Goal: Communication & Community: Answer question/provide support

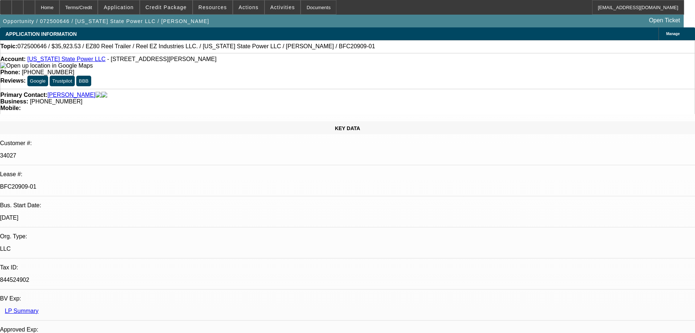
select select "0"
select select "0.1"
select select "4"
select select "0"
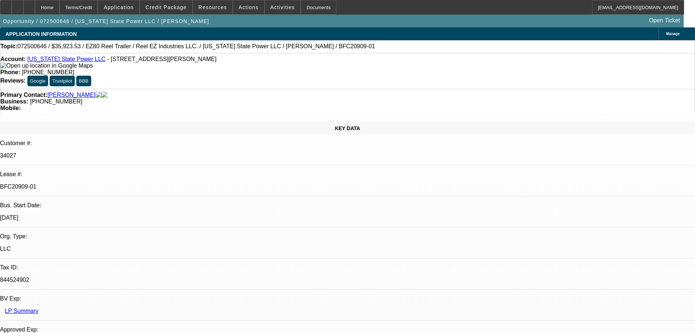
select select "0"
select select "2"
select select "0"
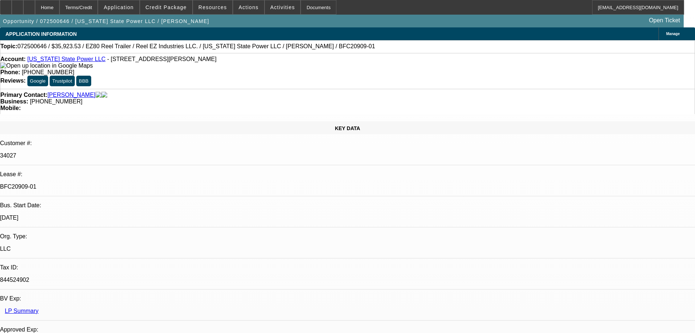
select select "0"
select select "2"
select select "0"
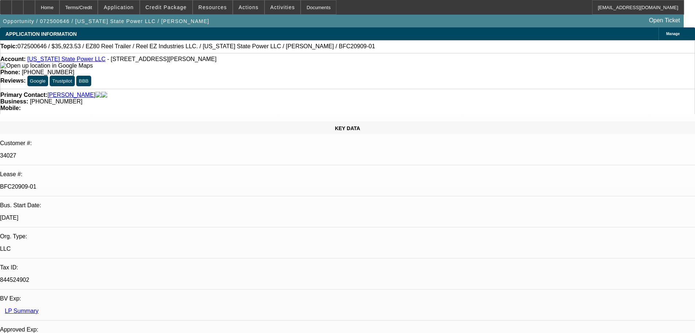
select select "2"
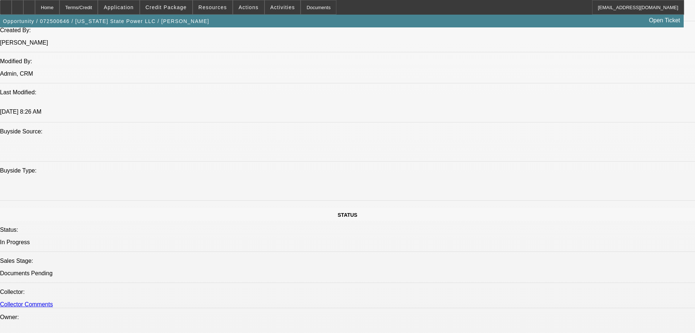
drag, startPoint x: 213, startPoint y: 116, endPoint x: 385, endPoint y: 59, distance: 181.1
drag, startPoint x: 385, startPoint y: 59, endPoint x: 524, endPoint y: 52, distance: 138.9
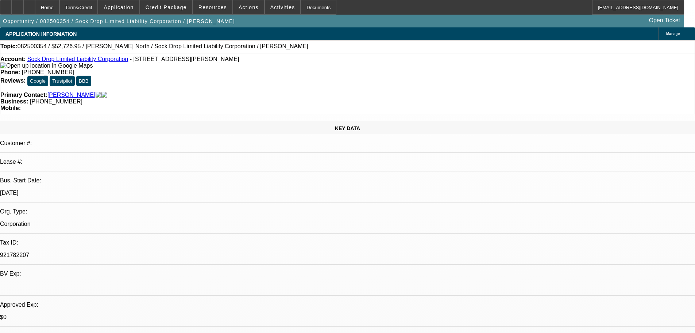
select select "0"
select select "2"
select select "0.1"
select select "4"
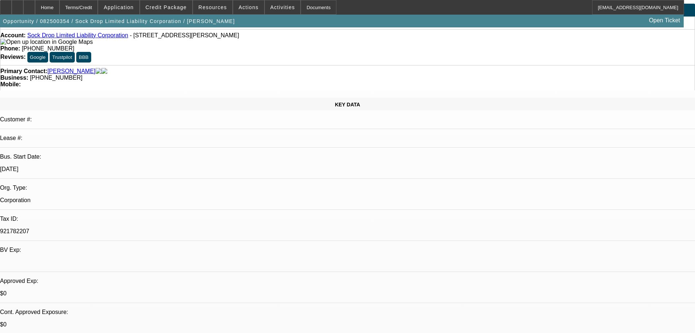
scroll to position [37, 0]
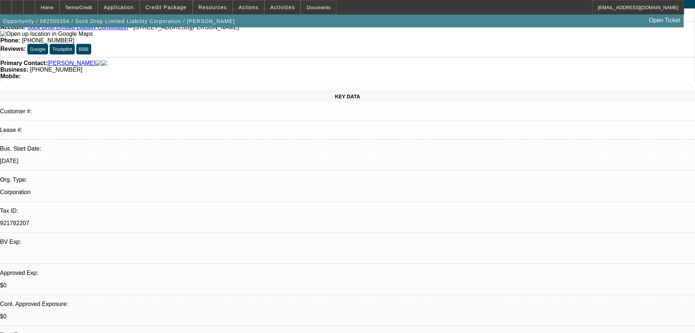
scroll to position [73, 0]
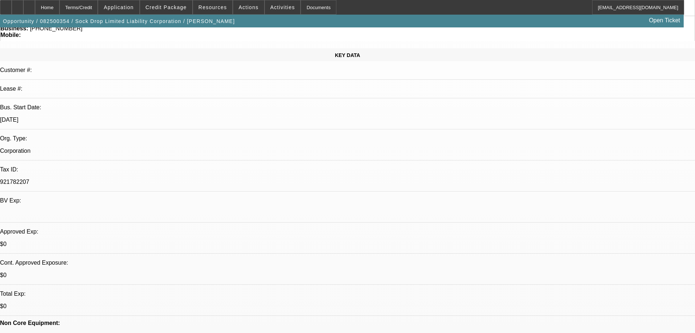
drag, startPoint x: 591, startPoint y: 162, endPoint x: 579, endPoint y: 164, distance: 11.7
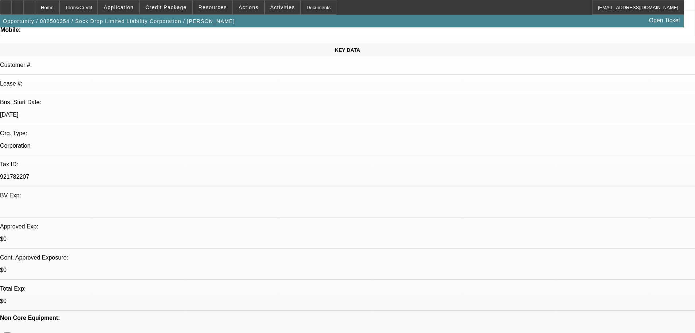
scroll to position [0, 0]
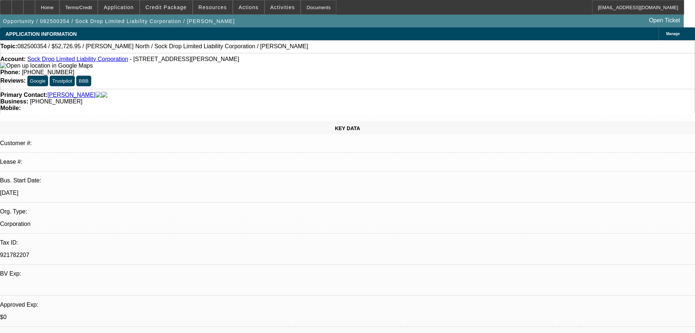
radio input "true"
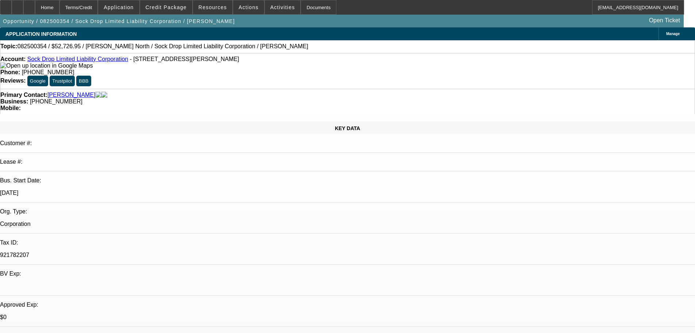
scroll to position [16, 0]
drag, startPoint x: 676, startPoint y: 151, endPoint x: 674, endPoint y: 208, distance: 57.3
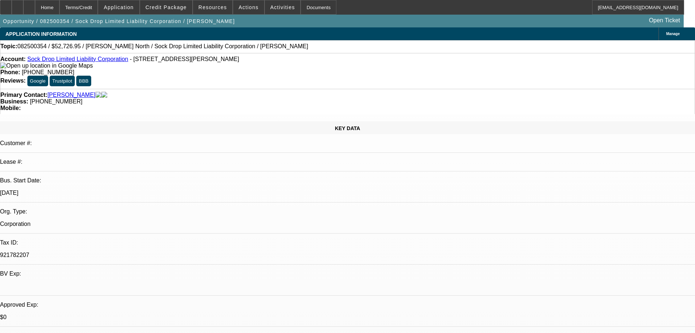
drag, startPoint x: 659, startPoint y: 170, endPoint x: 546, endPoint y: 156, distance: 114.0
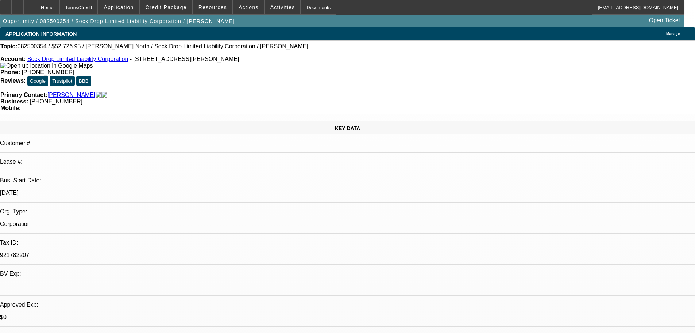
type textarea "Referral from Rodney, awesome guy--he thinks i was sent from God haha. He is a …"
radio input "true"
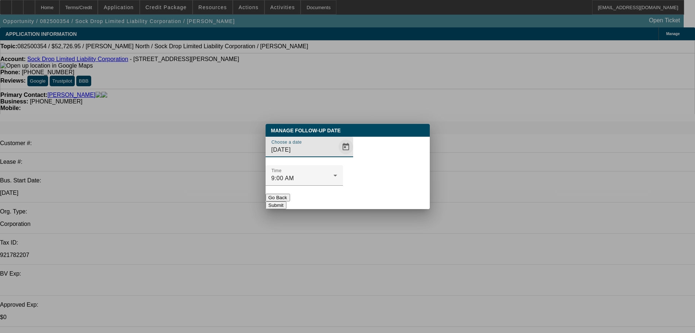
click at [337, 156] on span "Open calendar" at bounding box center [346, 147] width 18 height 18
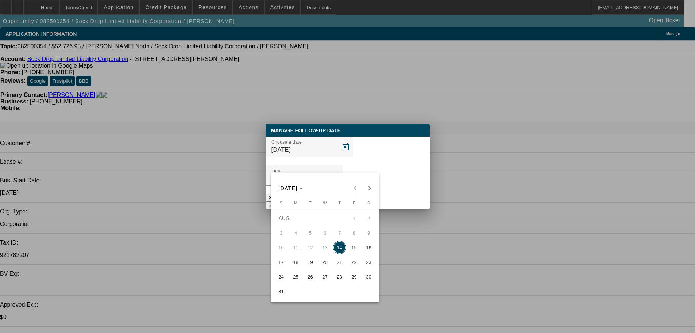
click at [352, 250] on span "15" at bounding box center [354, 247] width 13 height 13
type input "8/15/2025"
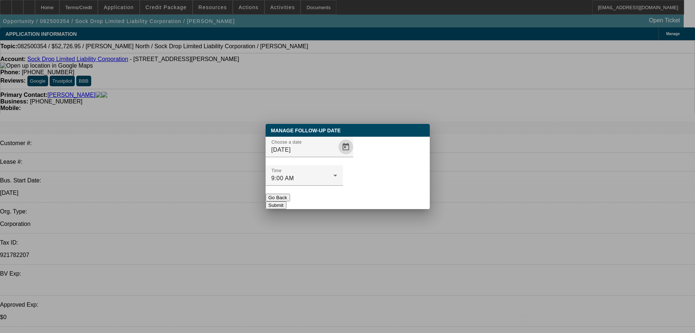
click at [287, 201] on button "Submit" at bounding box center [276, 205] width 21 height 8
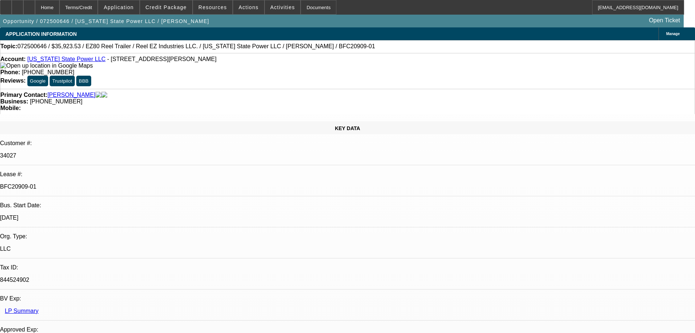
select select "0"
select select "0.1"
select select "4"
select select "0"
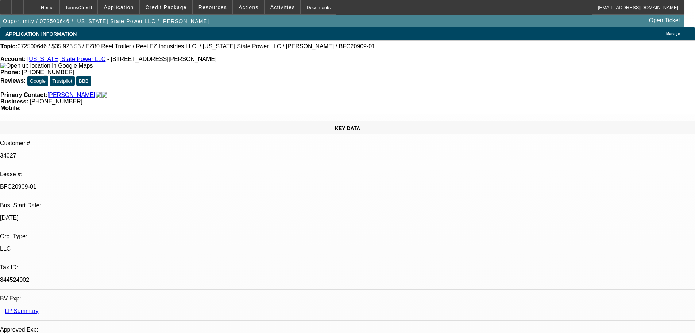
select select "0"
select select "2"
select select "0"
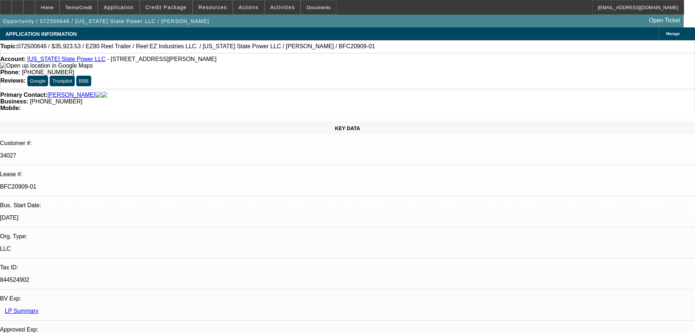
select select "0"
select select "2"
select select "0"
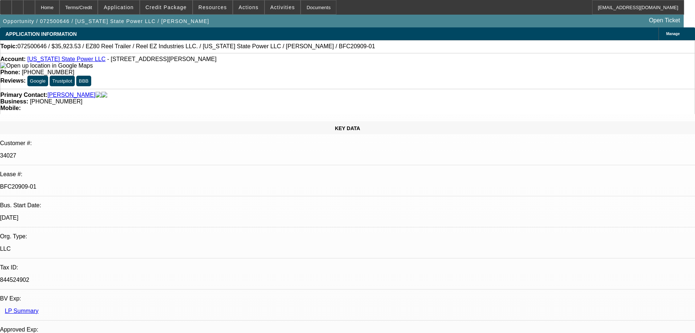
select select "2"
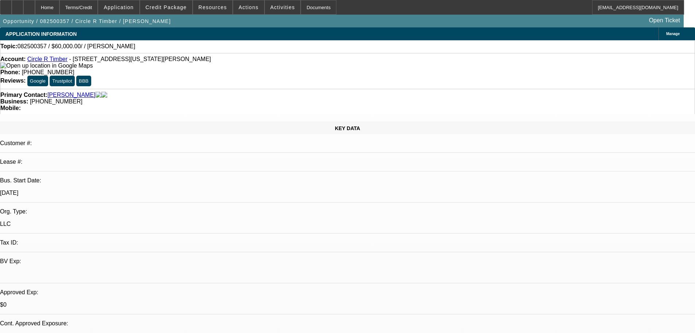
select select "0"
select select "2"
select select "0.1"
select select "4"
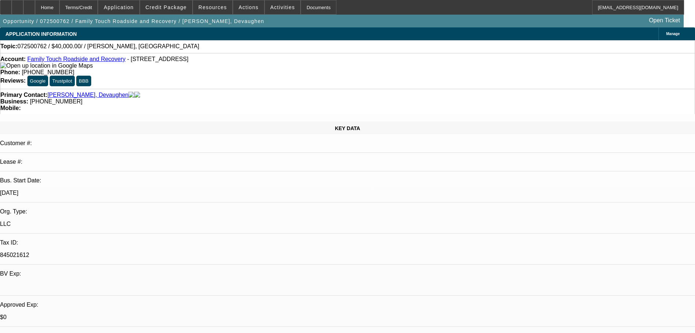
select select "0"
select select "2"
select select "0.1"
select select "4"
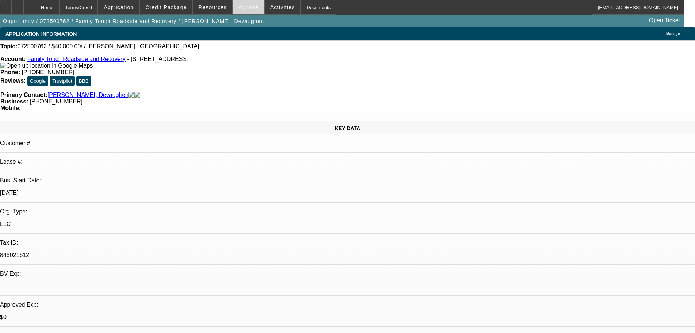
click at [239, 8] on span "Actions" at bounding box center [249, 7] width 20 height 6
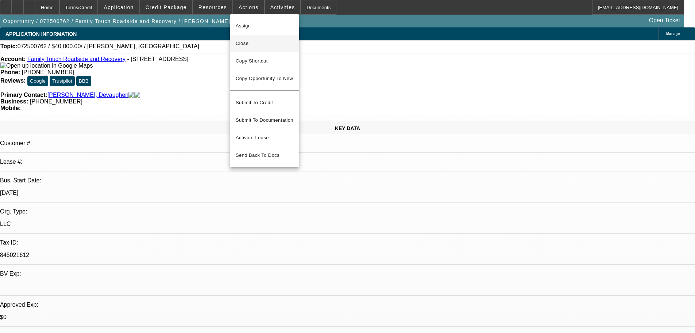
click at [264, 49] on button "Close" at bounding box center [264, 44] width 69 height 18
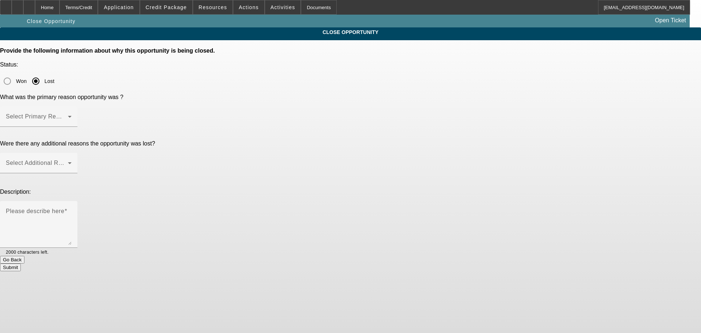
click at [390, 85] on div at bounding box center [350, 166] width 701 height 333
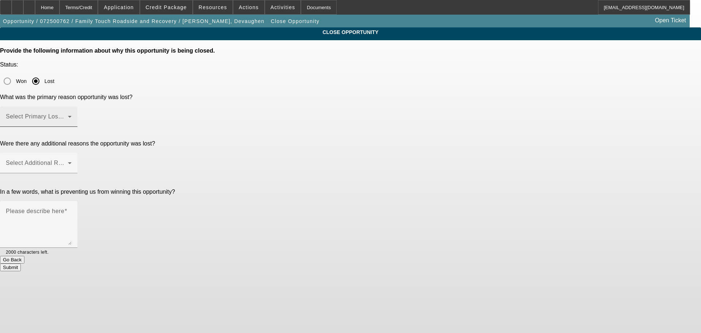
click at [68, 115] on span at bounding box center [37, 119] width 62 height 9
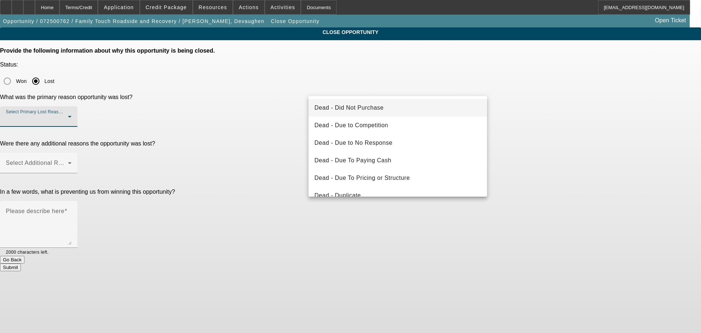
click at [388, 106] on mat-option "Dead - Did Not Purchase" at bounding box center [397, 108] width 179 height 18
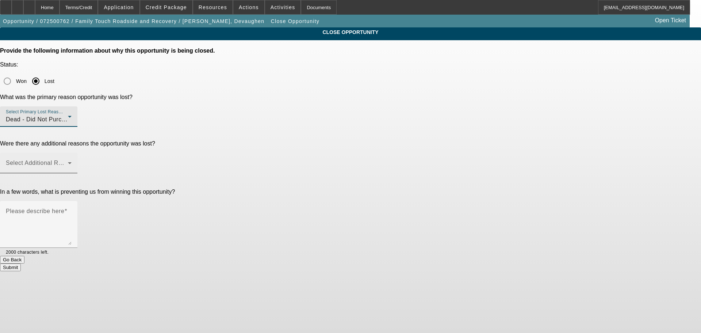
click at [72, 153] on div "Select Additional Reasons" at bounding box center [39, 163] width 66 height 20
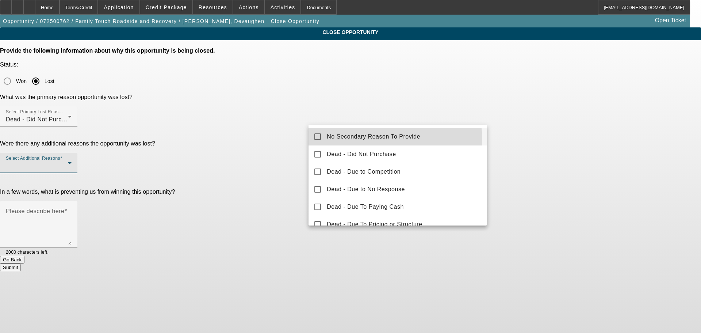
click at [376, 141] on span "No Secondary Reason To Provide" at bounding box center [373, 136] width 93 height 9
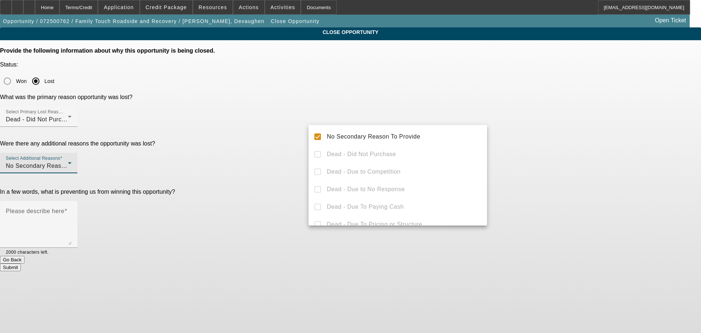
click at [528, 141] on div at bounding box center [350, 166] width 701 height 333
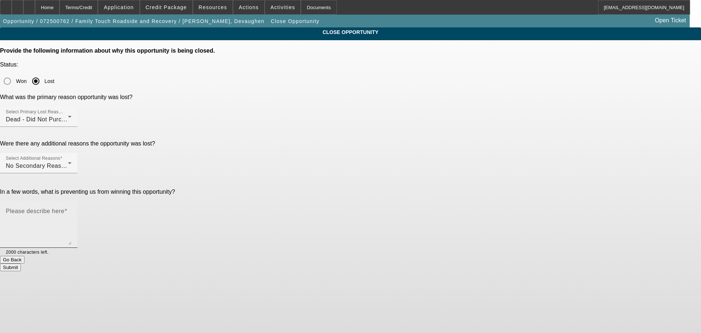
click at [72, 210] on textarea "Please describe here" at bounding box center [39, 227] width 66 height 35
type textarea "HAs to boost up DP, will keep tabs."
click at [21, 263] on button "Submit" at bounding box center [10, 267] width 21 height 8
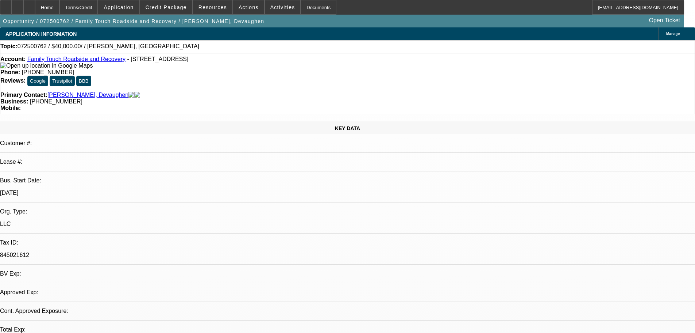
select select "0"
select select "2"
select select "0.1"
select select "1"
select select "2"
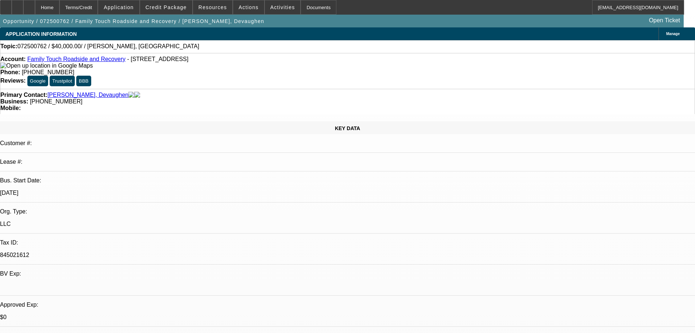
select select "4"
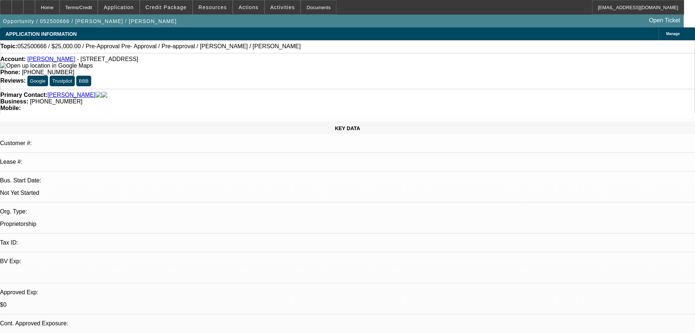
select select "0"
select select "2"
select select "0.1"
select select "4"
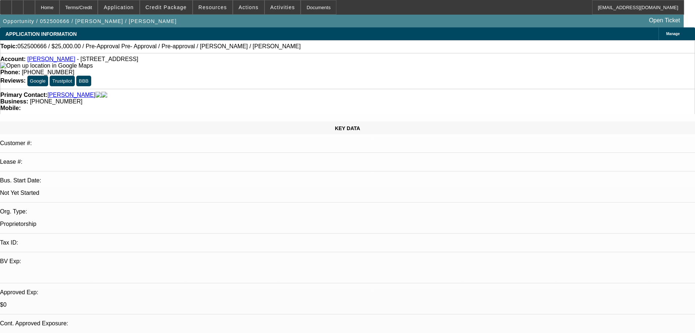
select select "0.15"
select select "2"
select select "0.1"
select select "4"
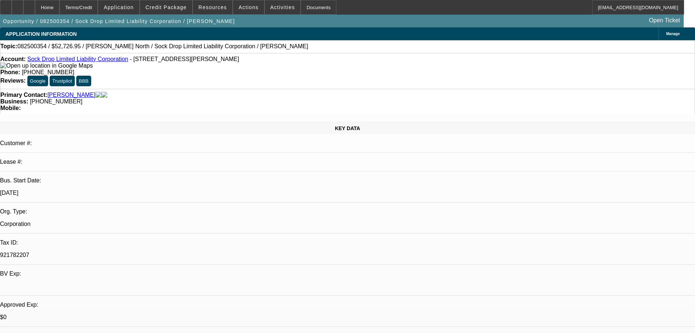
select select "0"
select select "2"
select select "0.1"
select select "4"
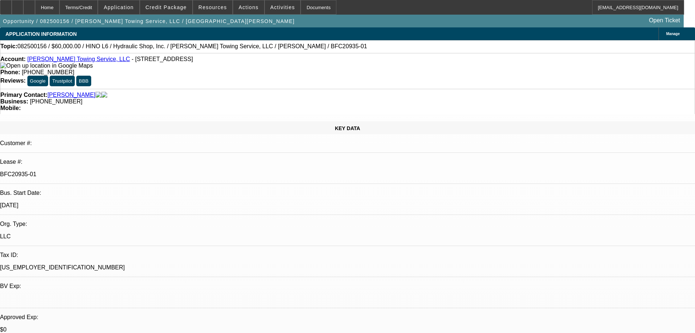
select select "0"
select select "6"
select select "0"
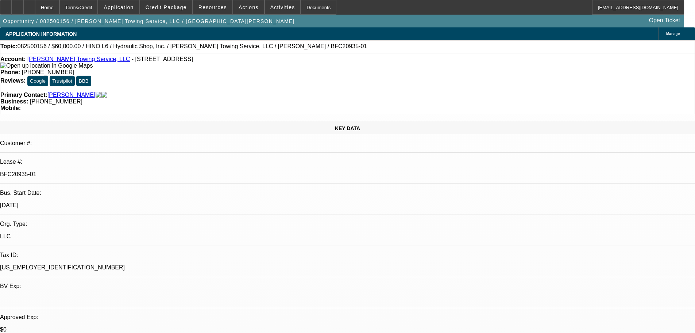
select select "0"
select select "6"
select select "0"
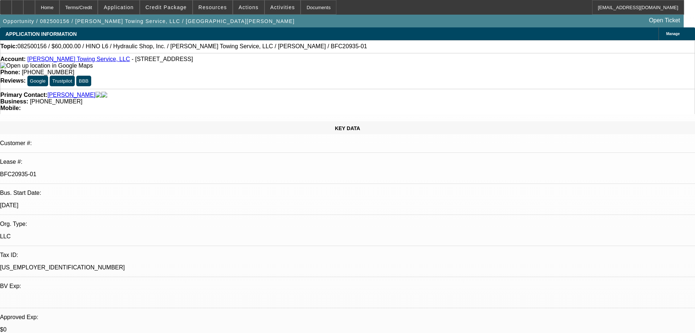
select select "0"
select select "6"
select select "0"
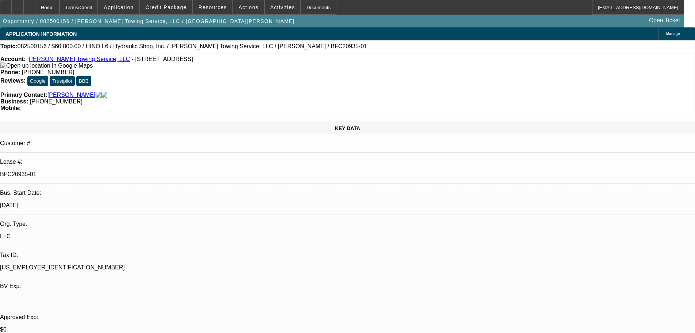
select select "6"
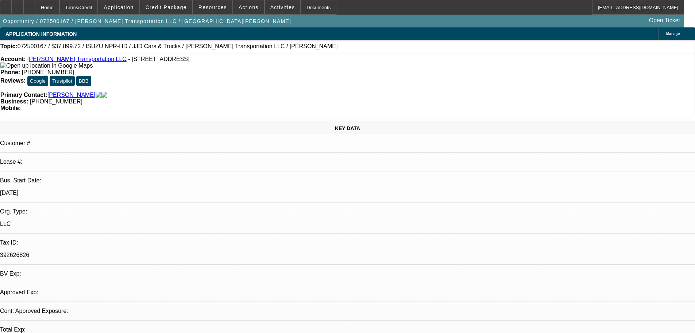
select select "0"
select select "0.1"
select select "4"
click at [248, 10] on span "Actions" at bounding box center [249, 7] width 20 height 6
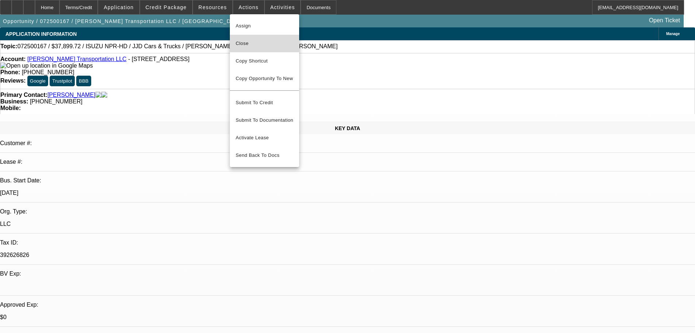
click at [267, 45] on span "Close" at bounding box center [265, 43] width 58 height 9
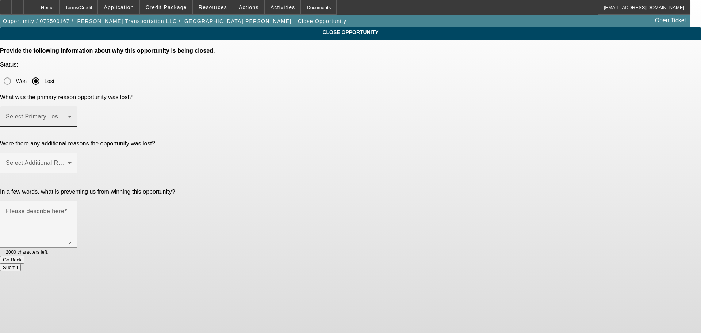
click at [72, 106] on div "Select Primary Lost Reason" at bounding box center [39, 116] width 66 height 20
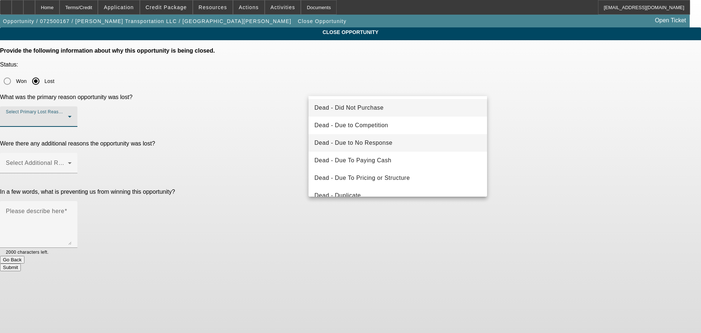
click at [386, 141] on span "Dead - Due to No Response" at bounding box center [353, 142] width 78 height 9
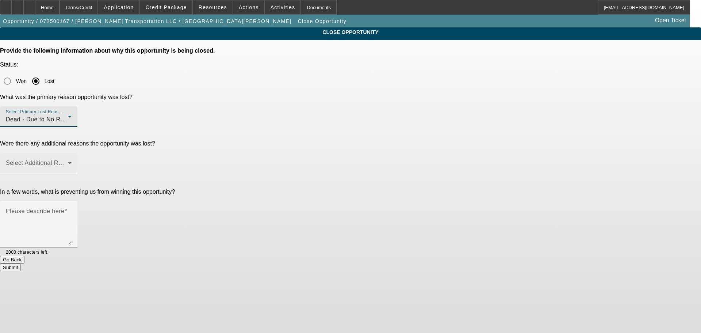
click at [68, 161] on span at bounding box center [37, 165] width 62 height 9
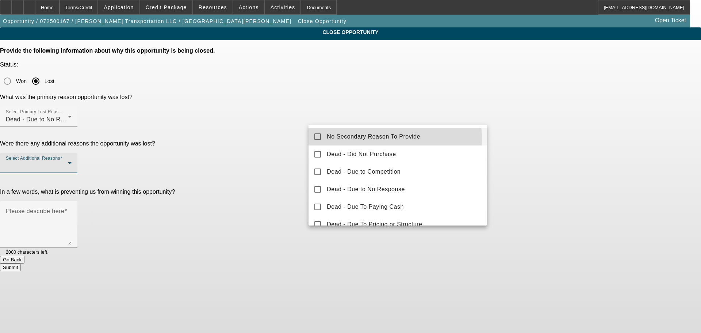
click at [375, 138] on span "No Secondary Reason To Provide" at bounding box center [373, 136] width 93 height 9
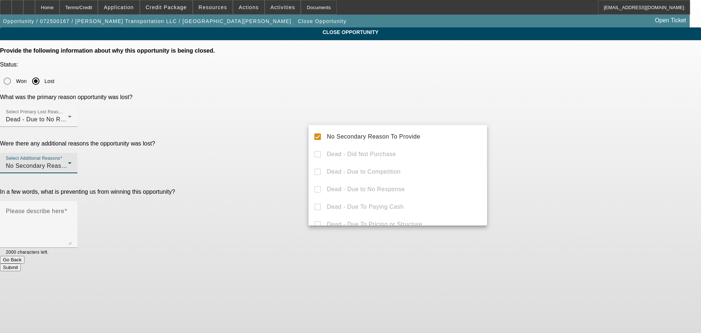
click at [533, 123] on div at bounding box center [350, 166] width 701 height 333
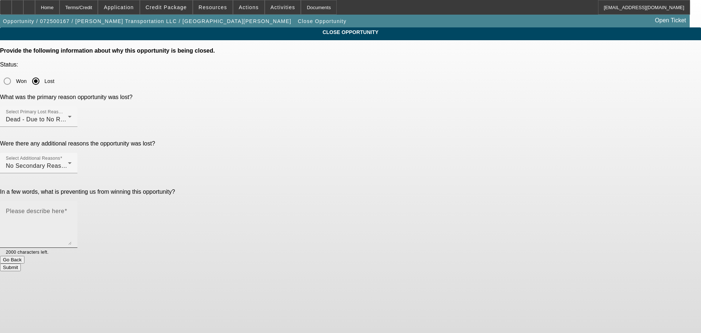
click at [72, 210] on textarea "Please describe here" at bounding box center [39, 227] width 66 height 35
type textarea "I"
type textarea "Used translator to talk to them but then lost touch, had Oliva try to help me c…"
click at [21, 263] on button "Submit" at bounding box center [10, 267] width 21 height 8
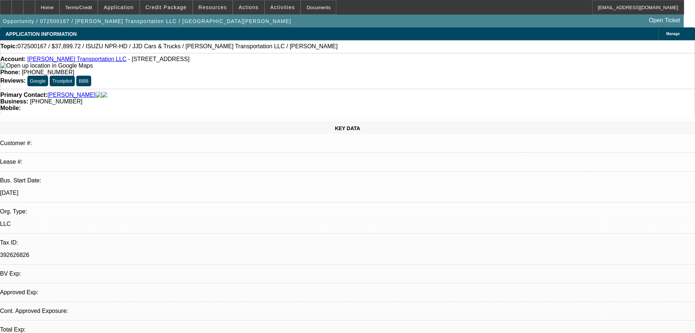
select select "0"
select select "0.1"
select select "4"
select select "0"
select select "2"
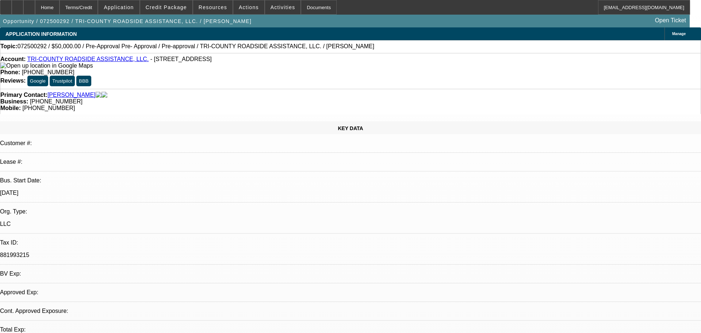
select select "2"
select select "0.1"
select select "4"
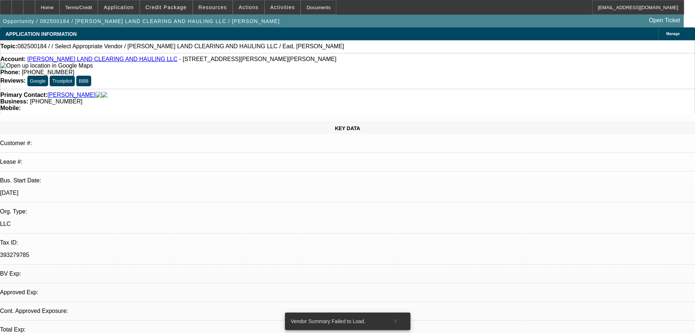
select select "0"
select select "2"
select select "0.1"
select select "1"
select select "2"
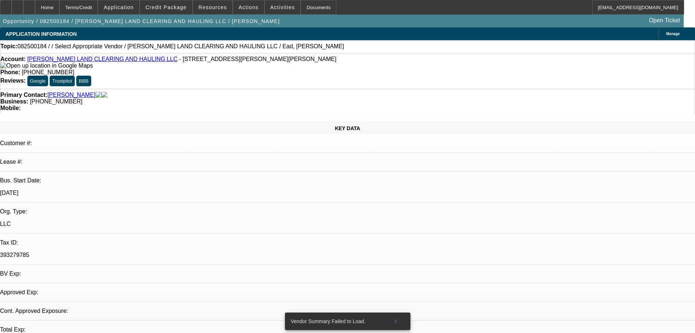
select select "4"
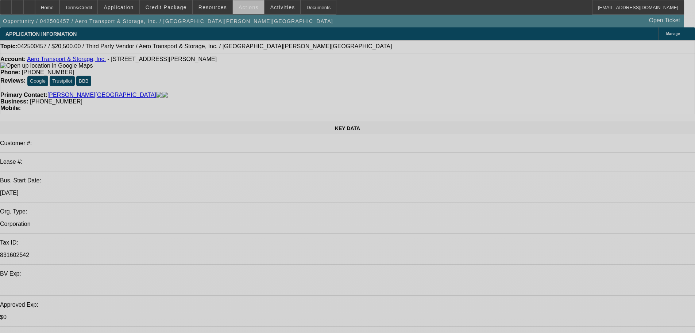
select select "0"
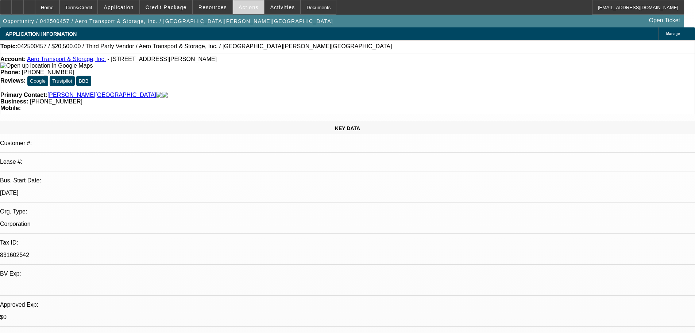
select select "2"
select select "0"
select select "6"
select select "0"
select select "2"
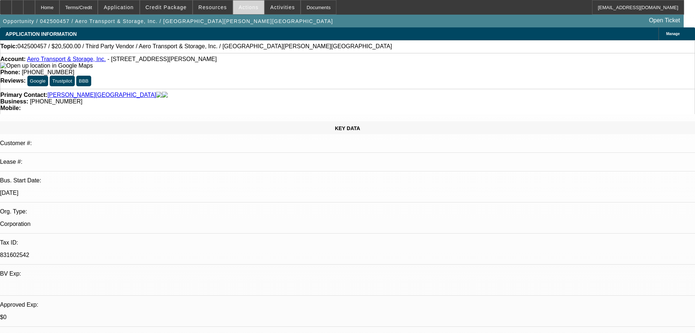
select select "0"
select select "6"
select select "0.15"
select select "2"
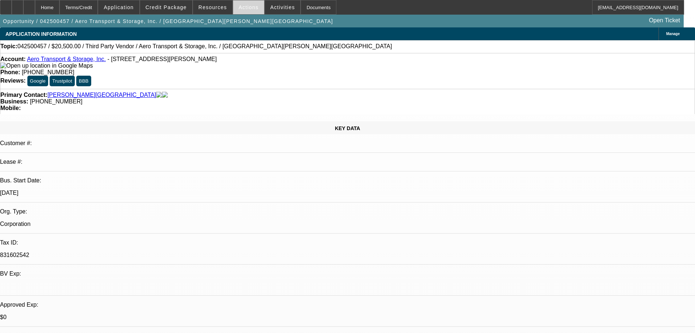
select select "0"
select select "6"
select select "0.15"
select select "2"
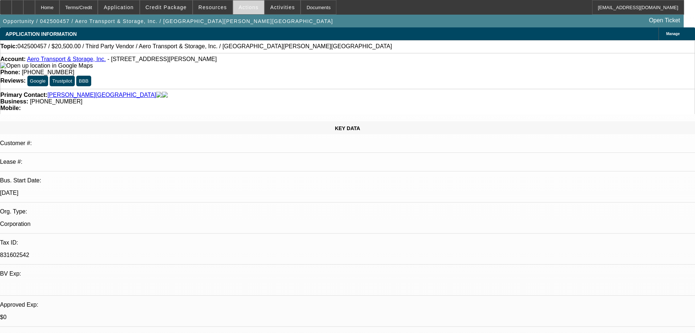
select select "0.1"
select select "4"
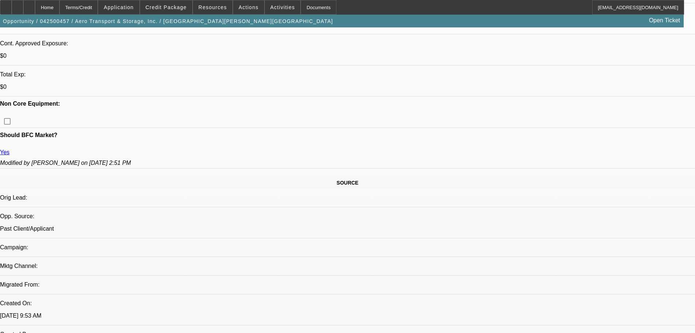
scroll to position [246, 0]
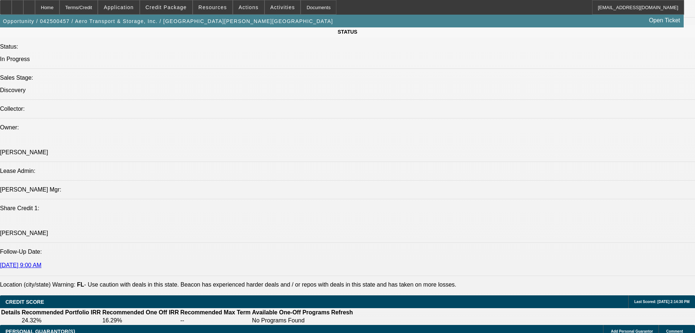
scroll to position [876, 0]
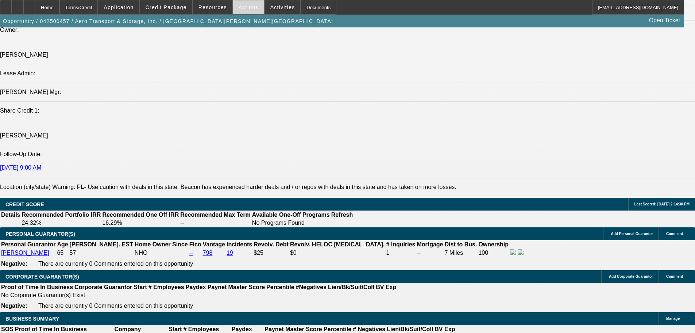
click at [243, 7] on span "Actions" at bounding box center [249, 7] width 20 height 6
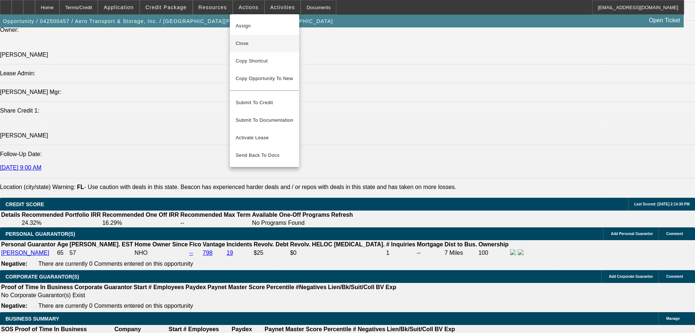
click at [266, 45] on span "Close" at bounding box center [265, 43] width 58 height 9
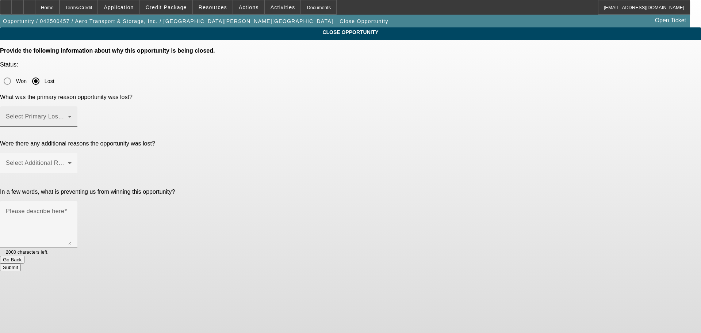
click at [77, 106] on div "Select Primary Lost Reason" at bounding box center [38, 116] width 77 height 20
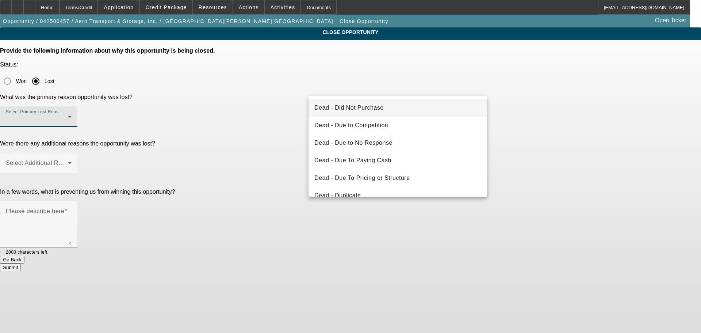
click at [373, 107] on span "Dead - Did Not Purchase" at bounding box center [348, 107] width 69 height 9
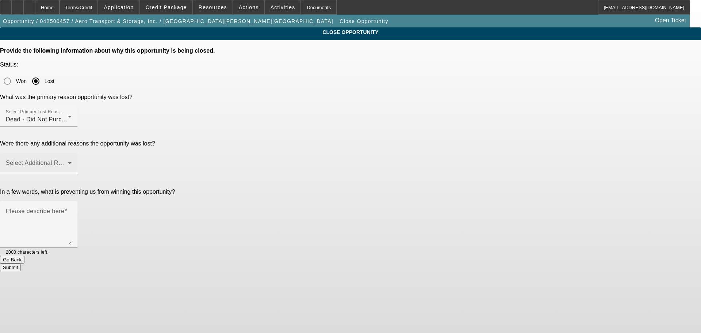
click at [78, 160] on mat-label "Select Additional Reasons" at bounding box center [42, 163] width 72 height 6
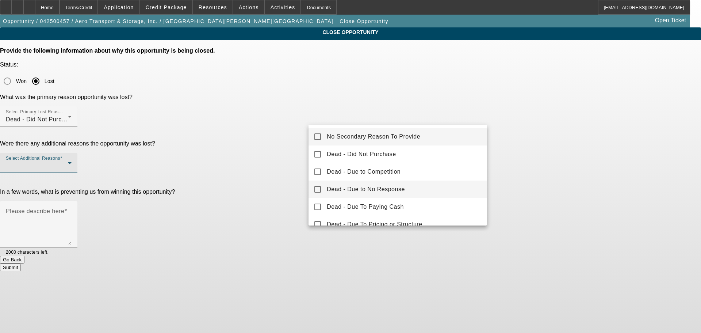
click at [391, 186] on span "Dead - Due to No Response" at bounding box center [366, 189] width 78 height 9
click at [570, 102] on div at bounding box center [350, 166] width 701 height 333
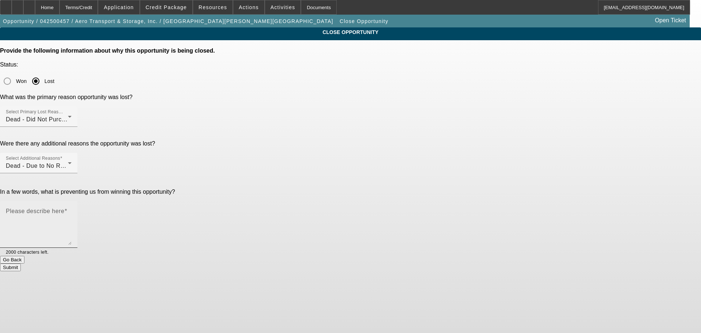
click at [72, 210] on textarea "Please describe here" at bounding box center [39, 227] width 66 height 35
type textarea "S"
type textarea "A"
type textarea "H"
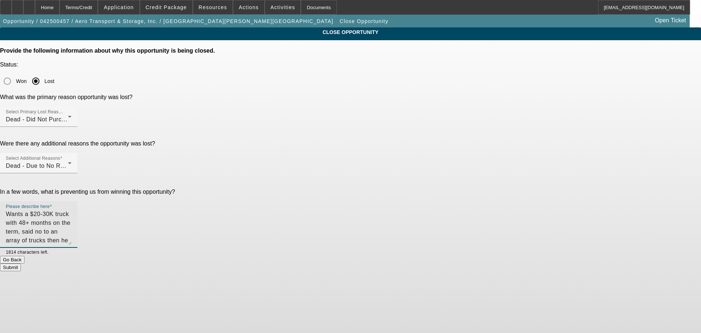
type textarea "Wants a $20-30K truck with 48+ months on the term, said no to an array of truck…"
click at [21, 263] on button "Submit" at bounding box center [10, 267] width 21 height 8
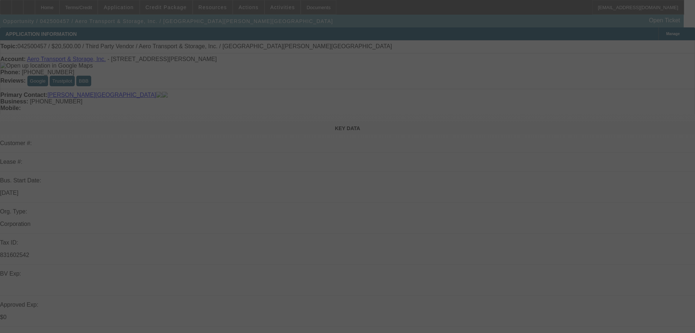
select select "0"
select select "2"
select select "0"
select select "6"
select select "0"
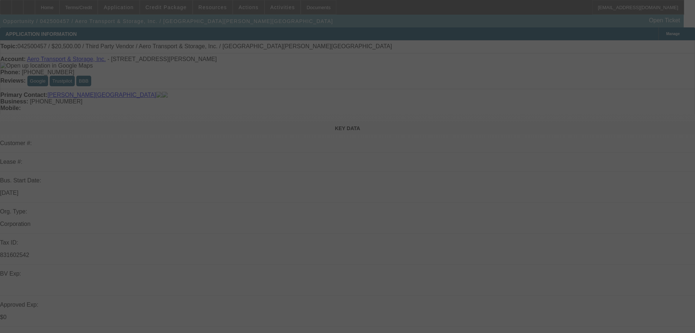
select select "2"
select select "0"
select select "6"
select select "0.15"
select select "2"
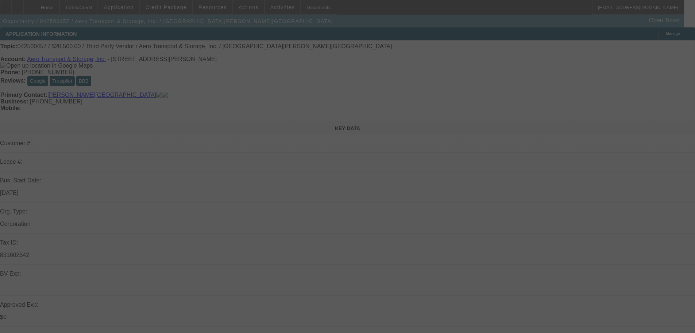
select select "2"
select select "0"
select select "6"
select select "0.15"
select select "2"
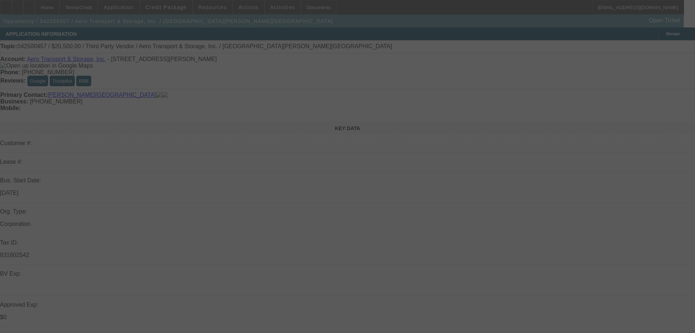
select select "2"
select select "0.1"
select select "4"
